Goal: Transaction & Acquisition: Book appointment/travel/reservation

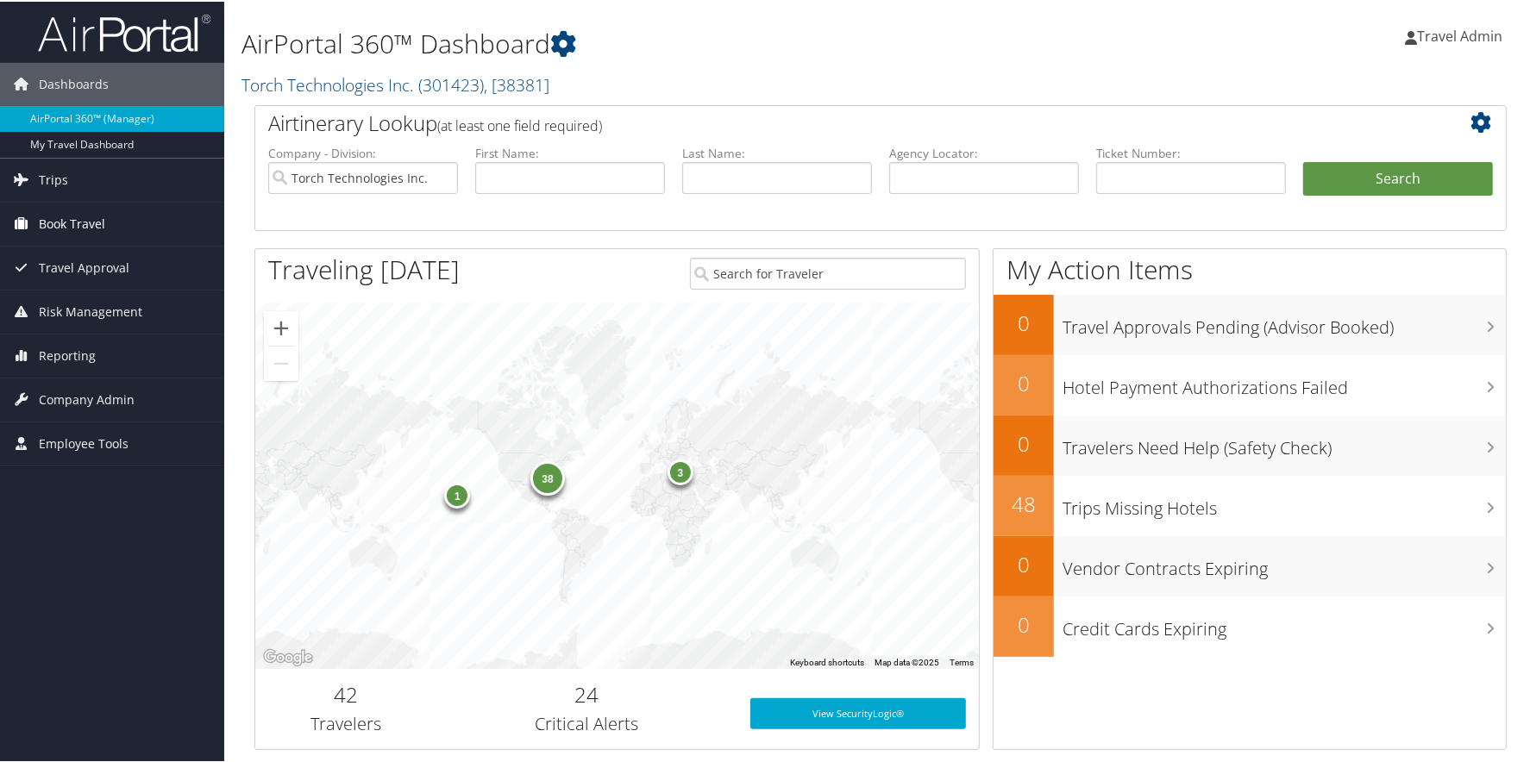
click at [71, 220] on span "Book Travel" at bounding box center [72, 222] width 66 height 43
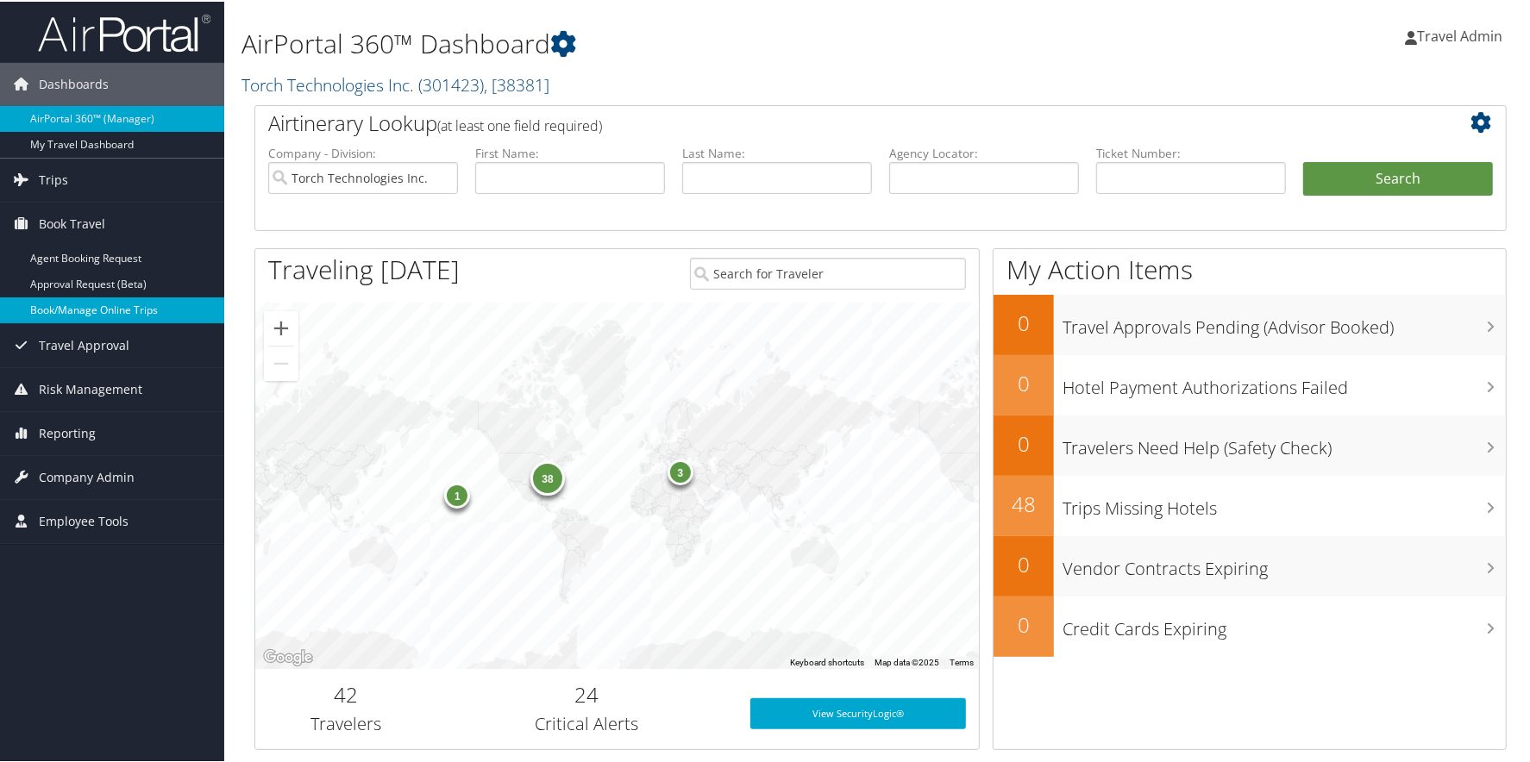
click at [89, 305] on link "Book/Manage Online Trips" at bounding box center [112, 309] width 224 height 26
